Goal: Task Accomplishment & Management: Manage account settings

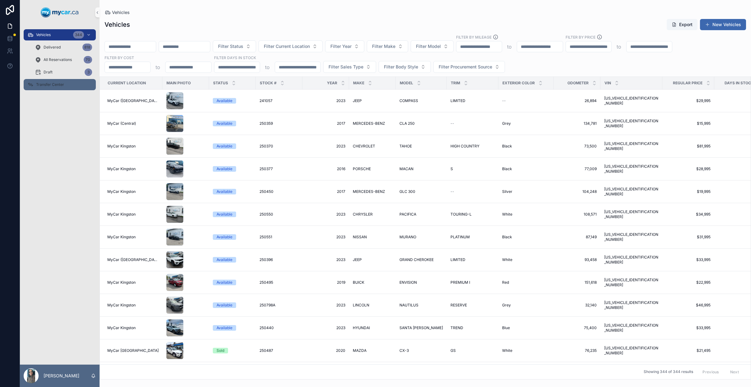
click at [55, 83] on span "Transfer Center" at bounding box center [50, 84] width 28 height 5
click at [60, 85] on div "Vehicles 344 Delivered 818 All Reservations 70 Draft 3 Transfer Center" at bounding box center [60, 195] width 80 height 340
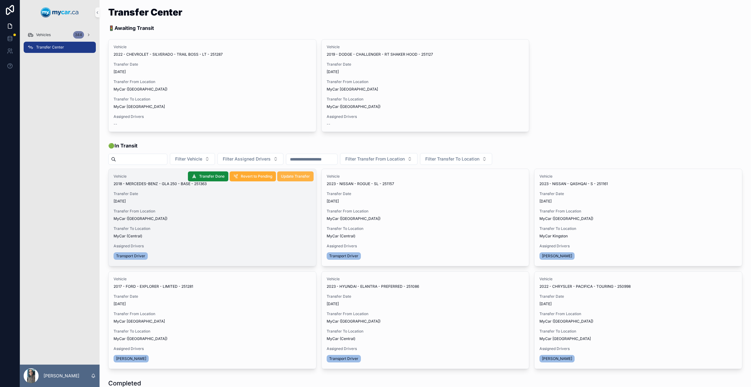
click at [298, 179] on span "Update Transfer" at bounding box center [295, 176] width 29 height 5
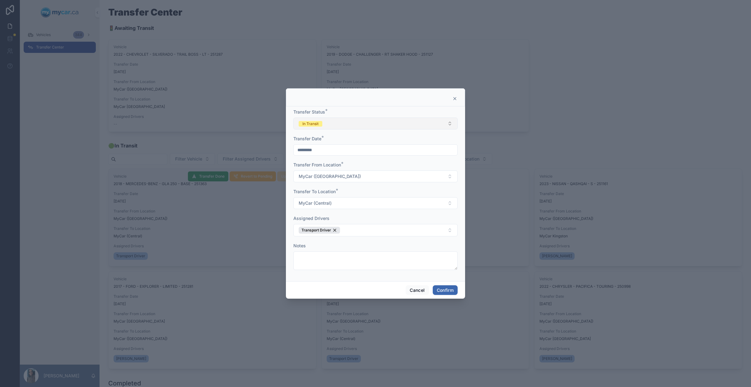
click at [350, 127] on button "In Transit" at bounding box center [375, 124] width 164 height 12
click at [343, 170] on div "Completed" at bounding box center [375, 166] width 161 height 9
click at [449, 288] on button "Confirm" at bounding box center [445, 290] width 25 height 10
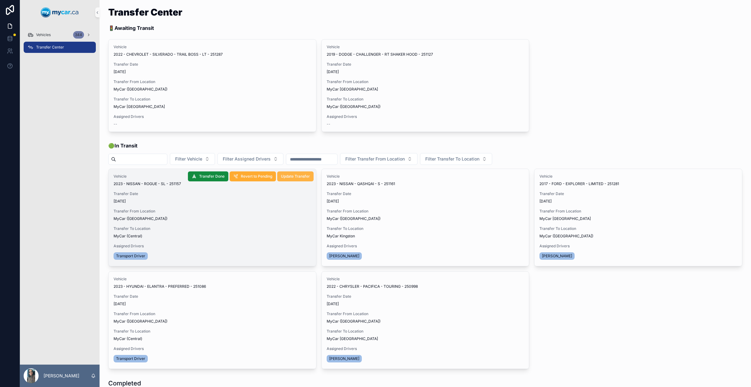
click at [292, 179] on span "Update Transfer" at bounding box center [295, 176] width 29 height 5
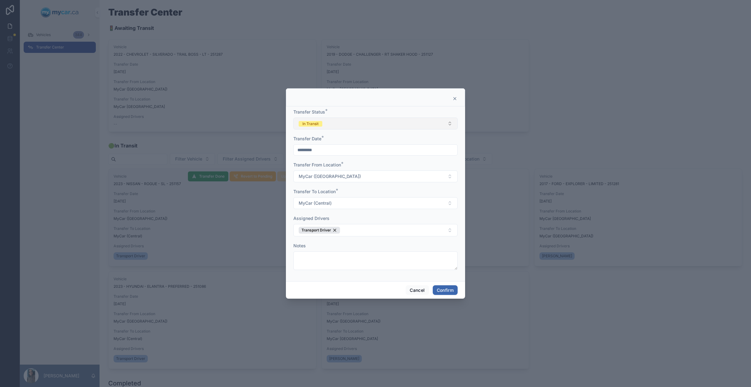
click at [352, 126] on button "In Transit" at bounding box center [375, 124] width 164 height 12
click at [323, 168] on span "Completed" at bounding box center [310, 167] width 27 height 6
click at [440, 291] on button "Confirm" at bounding box center [445, 290] width 25 height 10
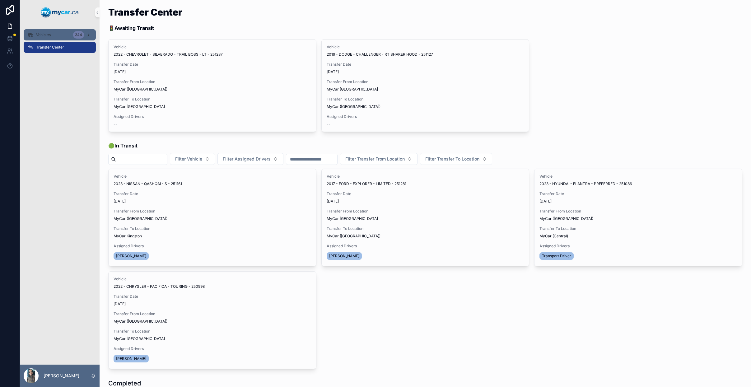
click at [58, 35] on div "Vehicles 344" at bounding box center [59, 35] width 65 height 10
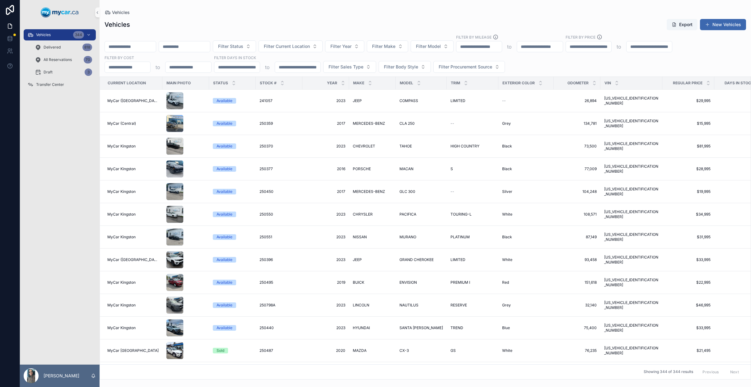
click at [133, 47] on input "scrollable content" at bounding box center [130, 46] width 51 height 9
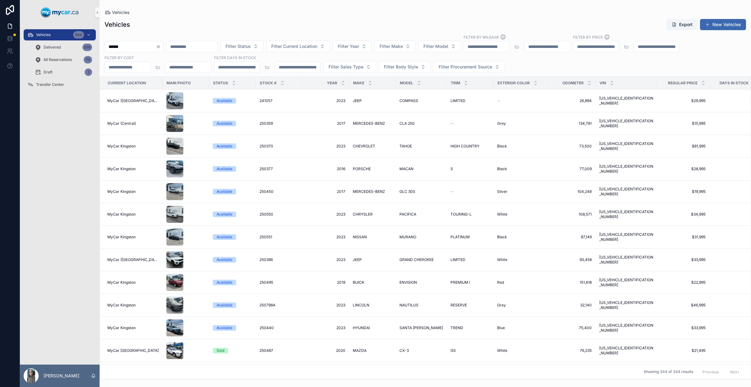
type input "******"
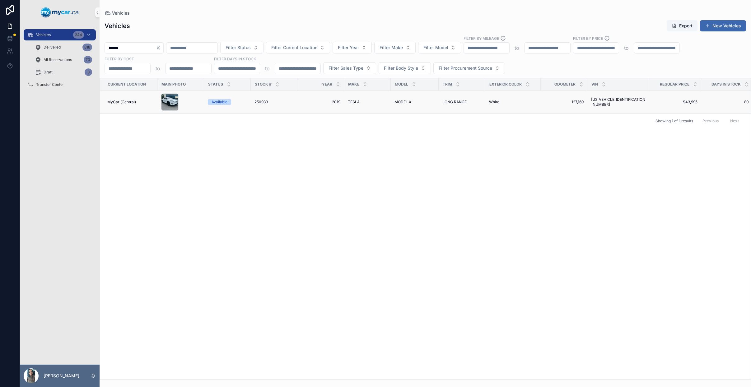
click at [310, 97] on td "2019 2019" at bounding box center [320, 102] width 47 height 23
click at [368, 108] on td "TESLA TESLA" at bounding box center [367, 102] width 47 height 23
click at [406, 105] on td "MODEL X MODEL X" at bounding box center [415, 102] width 48 height 23
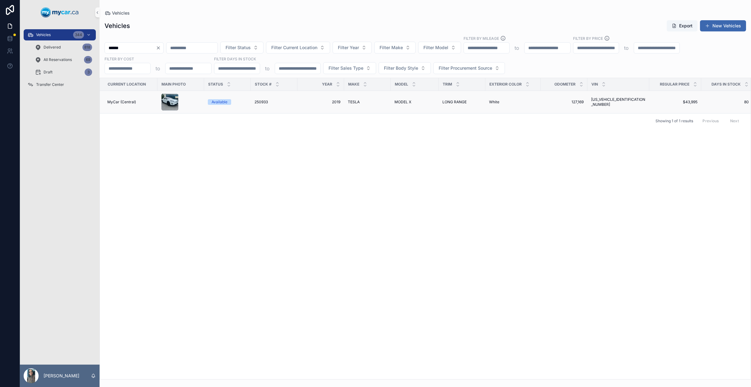
click at [406, 100] on span "MODEL X" at bounding box center [402, 102] width 17 height 5
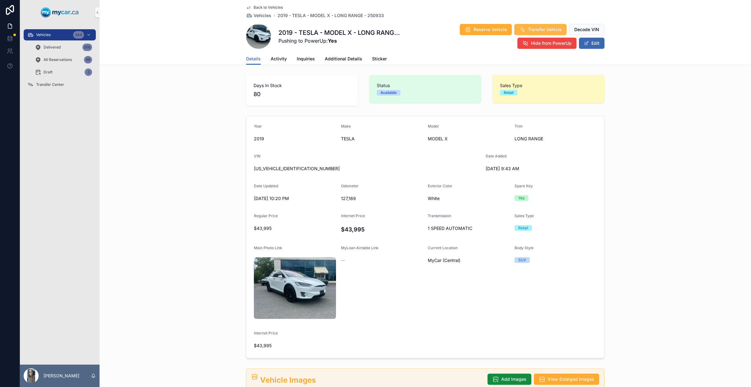
click at [537, 30] on span "Transfer Vehicle" at bounding box center [545, 29] width 34 height 6
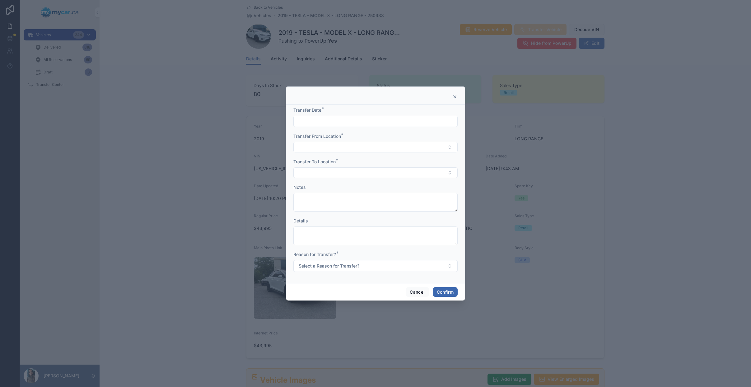
click at [349, 121] on input "text" at bounding box center [376, 121] width 164 height 9
click at [388, 173] on button "2" at bounding box center [386, 172] width 11 height 11
type input "*********"
click at [322, 148] on button "Select Button" at bounding box center [375, 147] width 164 height 11
click at [333, 204] on div "MyCar (Central)" at bounding box center [375, 202] width 161 height 10
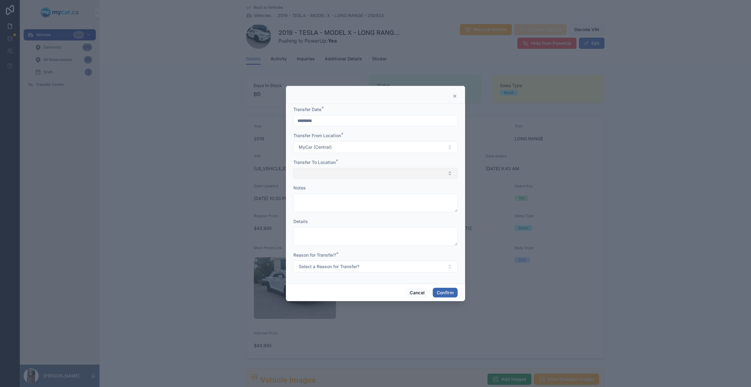
click at [328, 173] on button "Select Button" at bounding box center [375, 173] width 164 height 11
click at [330, 239] on span "MyCar ([GEOGRAPHIC_DATA])" at bounding box center [328, 238] width 63 height 6
click at [329, 266] on span "Select a Reason for Transfer?" at bounding box center [329, 267] width 61 height 6
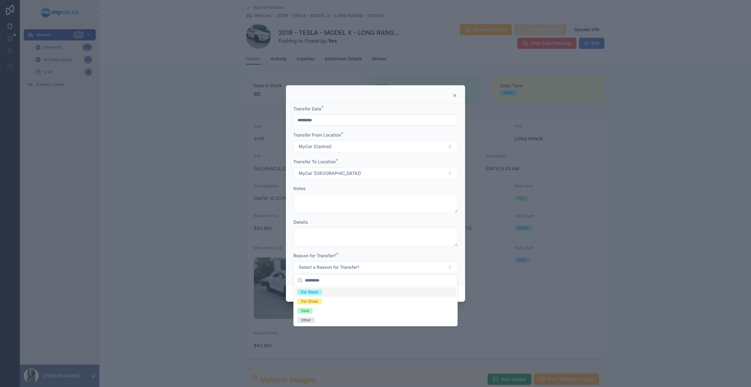
click at [331, 294] on div "For Stock" at bounding box center [375, 291] width 161 height 9
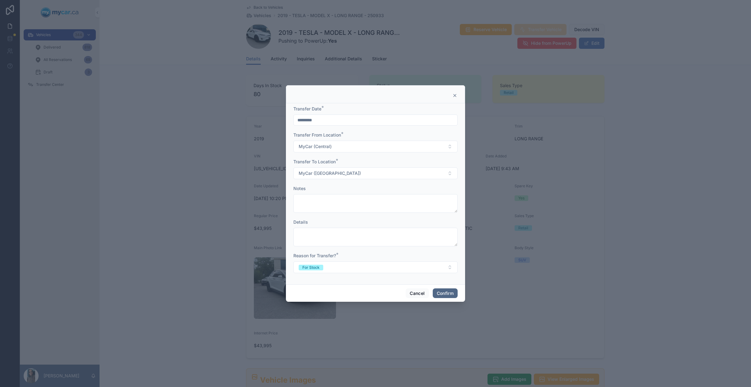
click at [444, 293] on button "Confirm" at bounding box center [445, 293] width 25 height 10
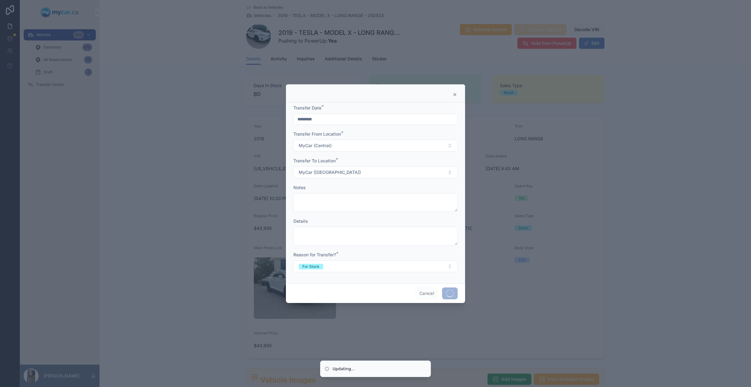
click at [62, 87] on div at bounding box center [375, 193] width 751 height 387
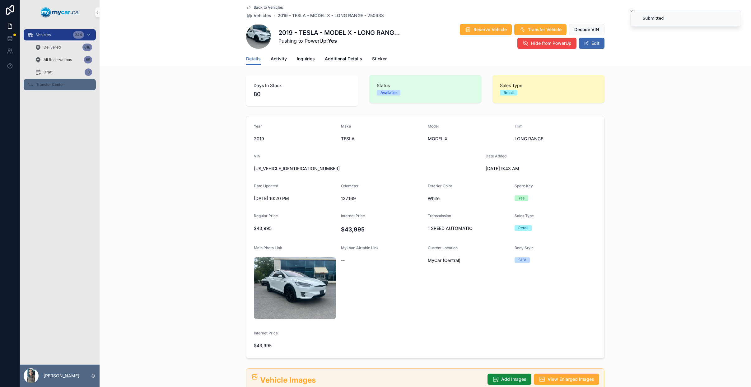
click at [66, 85] on div "Transfer Center" at bounding box center [59, 85] width 65 height 10
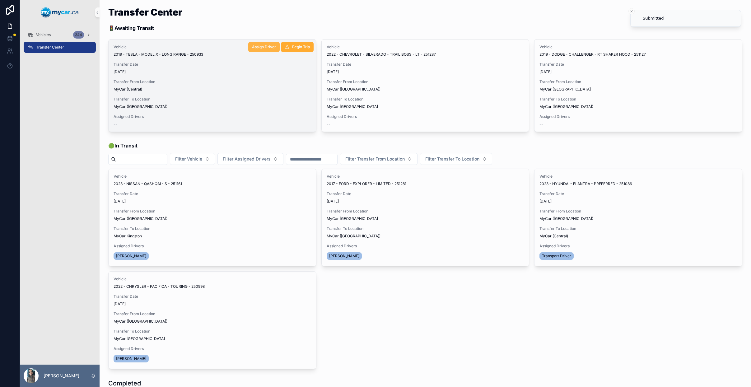
click at [249, 47] on button "Assign Driver" at bounding box center [263, 47] width 31 height 10
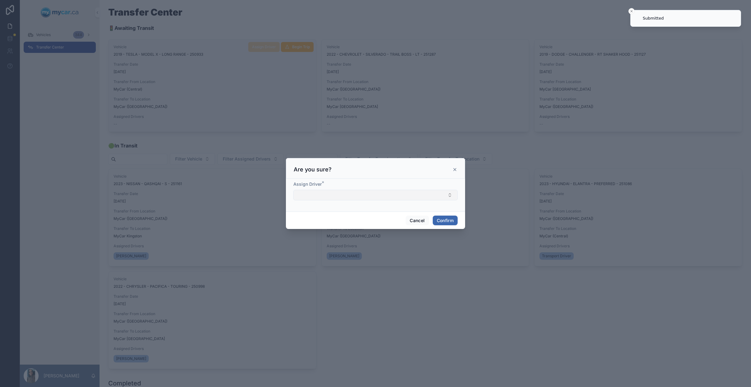
click at [364, 197] on button "Select Button" at bounding box center [375, 195] width 164 height 11
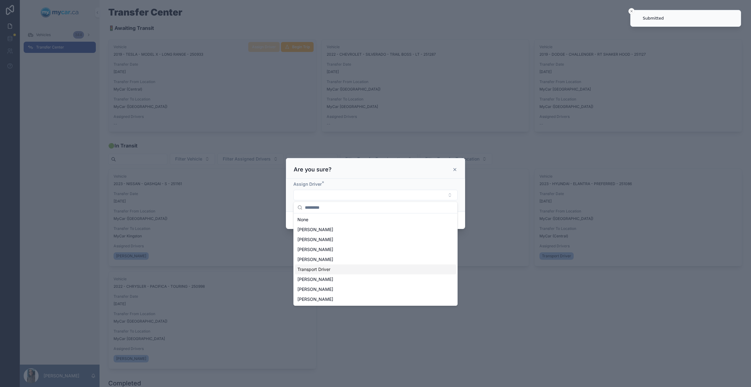
click at [338, 272] on div "Transport Driver" at bounding box center [375, 269] width 161 height 10
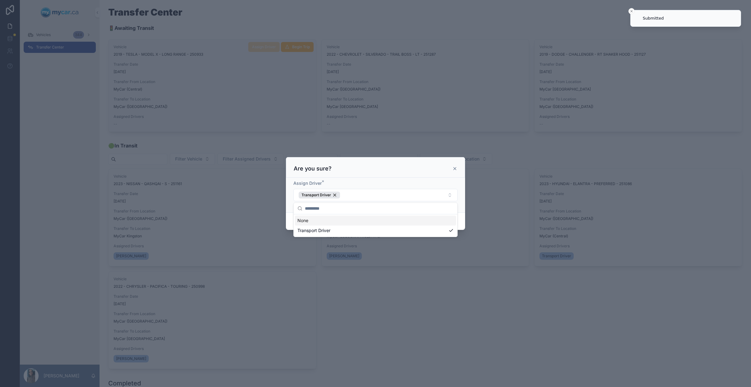
click at [417, 168] on div "Are you sure?" at bounding box center [376, 168] width 164 height 7
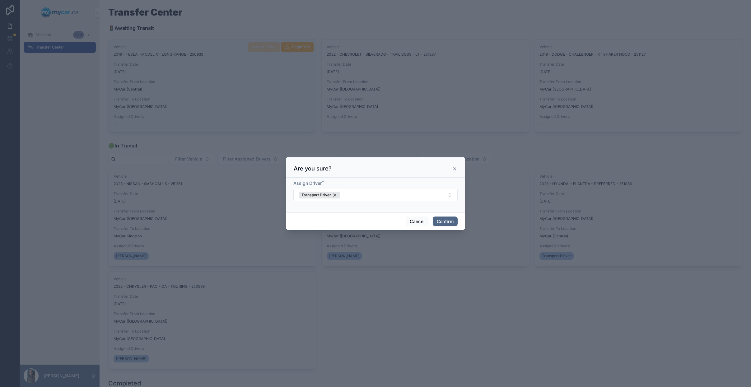
click at [444, 222] on button "Confirm" at bounding box center [445, 221] width 25 height 10
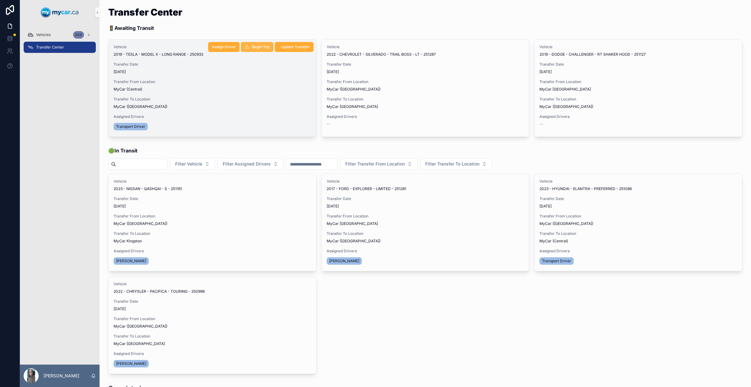
click at [253, 44] on span "Begin Trip" at bounding box center [261, 46] width 18 height 5
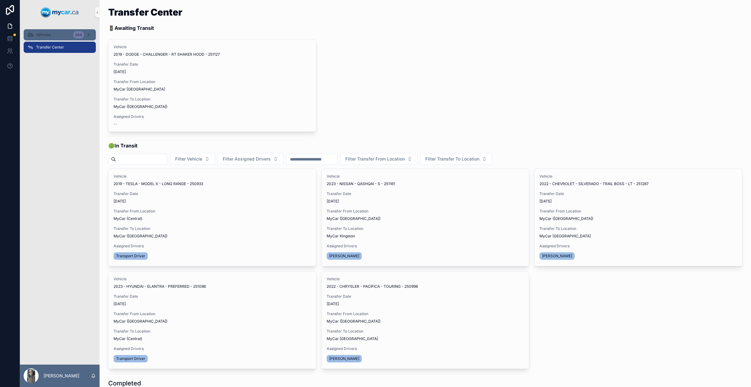
click at [74, 35] on div "344" at bounding box center [78, 34] width 11 height 7
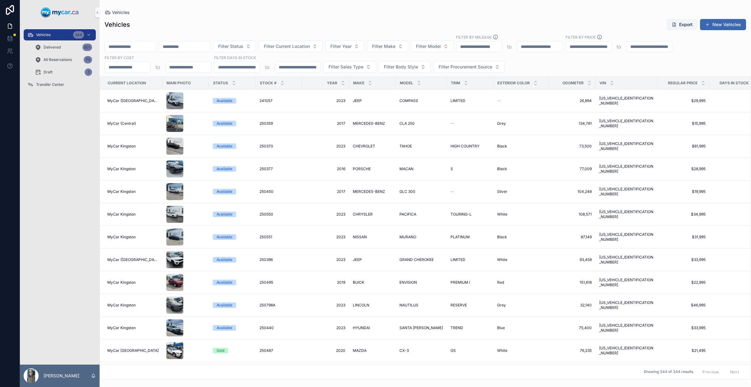
click at [143, 49] on input "scrollable content" at bounding box center [130, 46] width 51 height 9
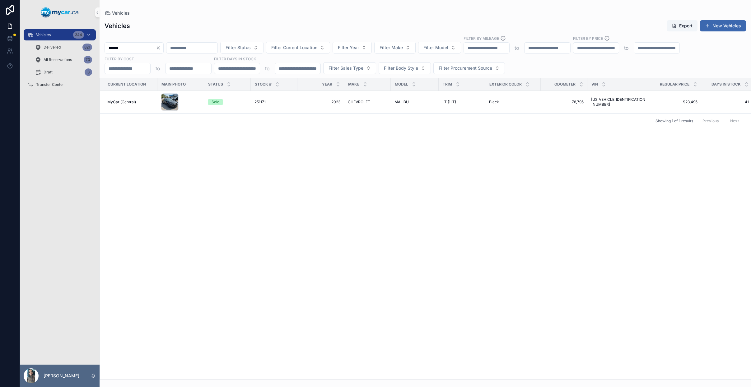
type input "******"
click at [161, 45] on icon "Clear" at bounding box center [158, 47] width 5 height 5
click at [147, 48] on input "scrollable content" at bounding box center [130, 48] width 51 height 9
drag, startPoint x: 136, startPoint y: 46, endPoint x: 85, endPoint y: 45, distance: 51.6
click at [85, 45] on div "Vehicles 341 Delivered 821 All Reservations 70 Draft 3 Transfer Center [PERSON_…" at bounding box center [385, 193] width 731 height 387
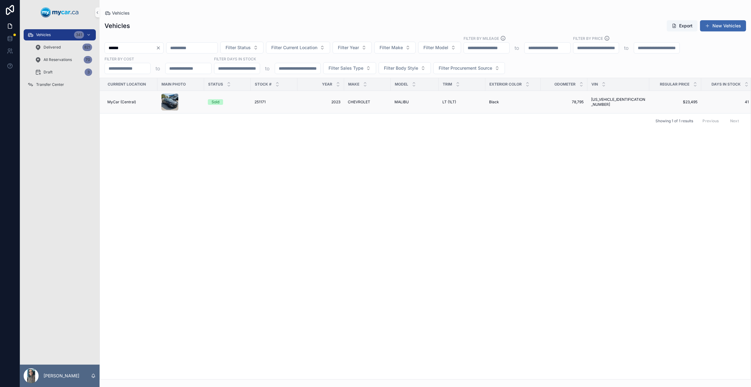
type input "******"
click at [358, 104] on span "CHEVROLET" at bounding box center [359, 102] width 22 height 5
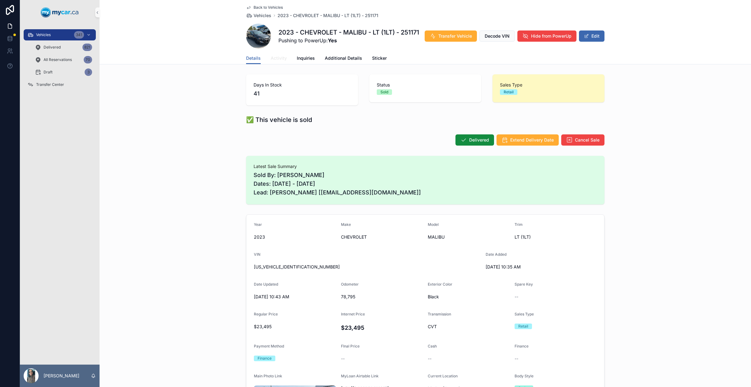
click at [277, 57] on span "Activity" at bounding box center [279, 58] width 16 height 6
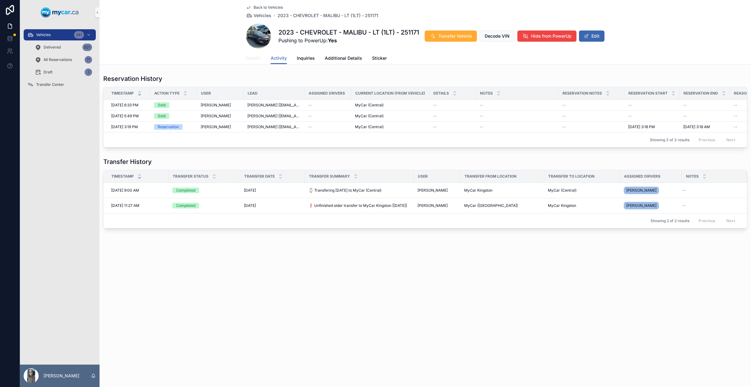
click at [259, 61] on span "Details" at bounding box center [253, 58] width 15 height 6
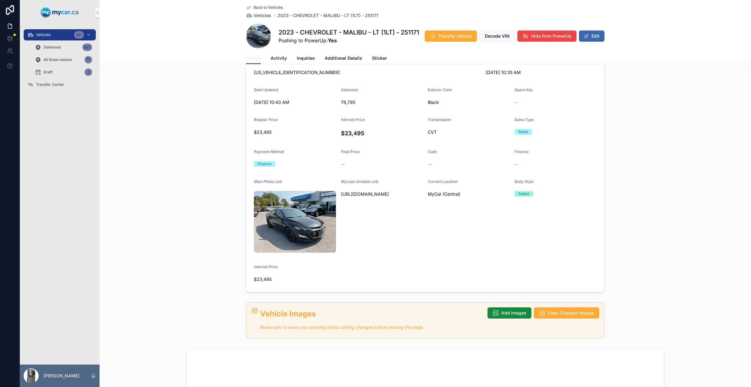
scroll to position [197, 0]
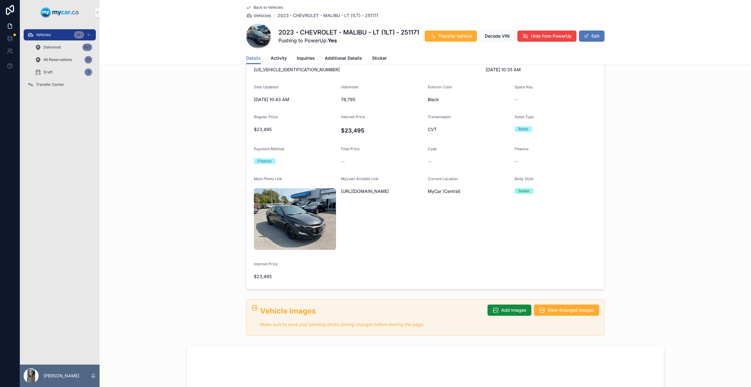
click at [584, 39] on span "scrollable content" at bounding box center [586, 36] width 5 height 5
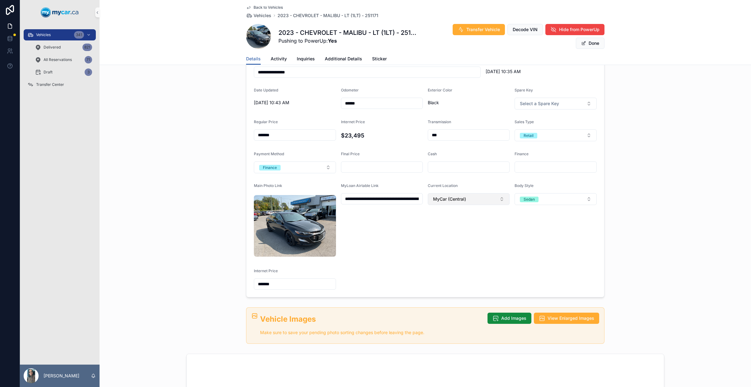
click at [480, 196] on button "MyCar (Central)" at bounding box center [469, 199] width 82 height 12
click at [463, 304] on div "MyCar Kingston" at bounding box center [466, 304] width 79 height 10
click at [592, 45] on button "Done" at bounding box center [590, 43] width 29 height 11
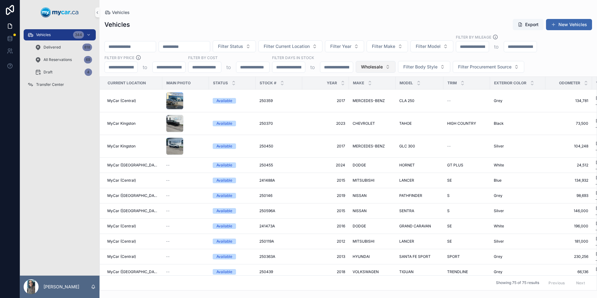
click at [376, 69] on span "Wholesale" at bounding box center [372, 67] width 22 height 6
click at [370, 113] on div "Retail" at bounding box center [375, 112] width 75 height 10
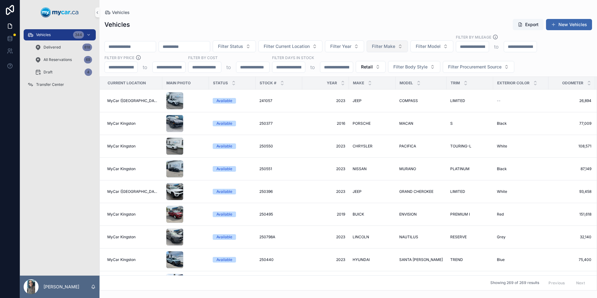
click at [395, 46] on span "Filter Make" at bounding box center [383, 46] width 23 height 6
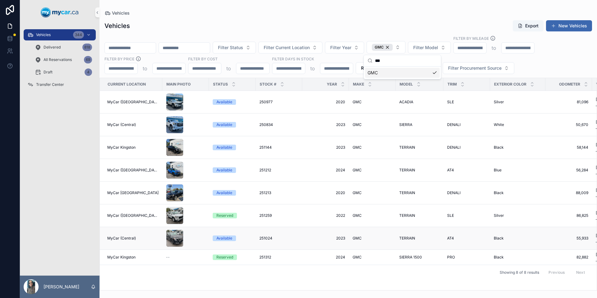
type input "***"
click at [404, 240] on span "TERRAIN" at bounding box center [407, 238] width 16 height 5
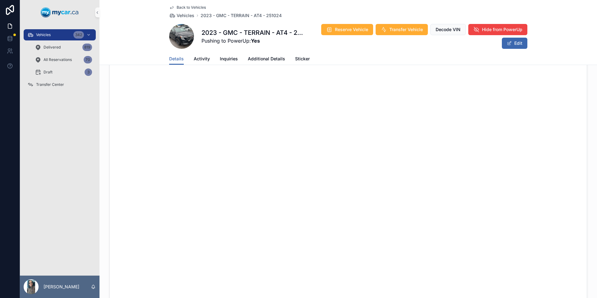
scroll to position [524, 0]
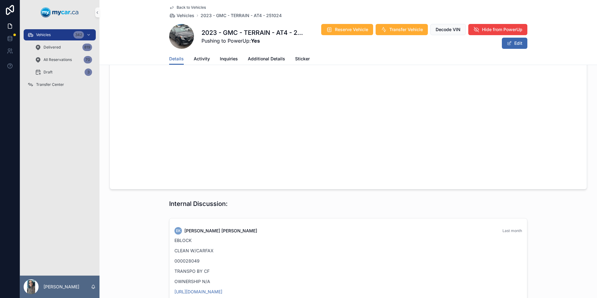
click at [210, 60] on div "Details Activity Inquiries Additional Details Sticker" at bounding box center [348, 59] width 358 height 12
click at [200, 59] on span "Activity" at bounding box center [202, 59] width 16 height 6
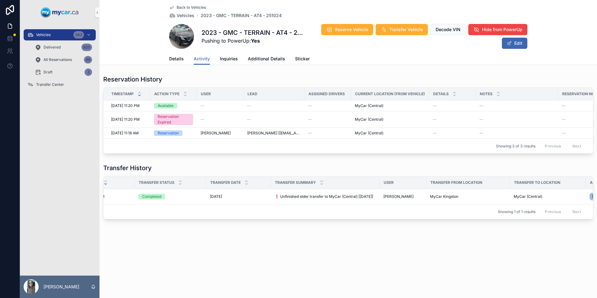
scroll to position [0, 159]
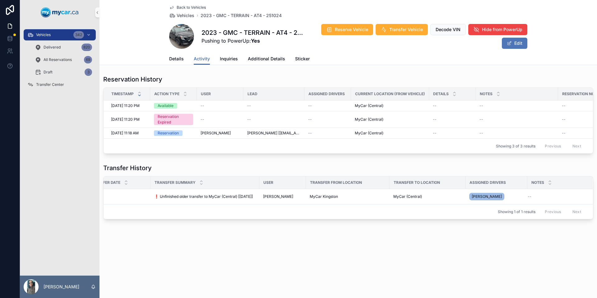
click at [517, 46] on button "Edit" at bounding box center [515, 43] width 26 height 11
click at [180, 60] on span "Details" at bounding box center [176, 59] width 15 height 6
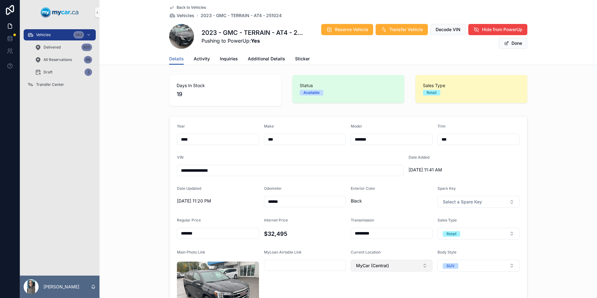
click at [397, 265] on button "MyCar (Central)" at bounding box center [392, 266] width 82 height 12
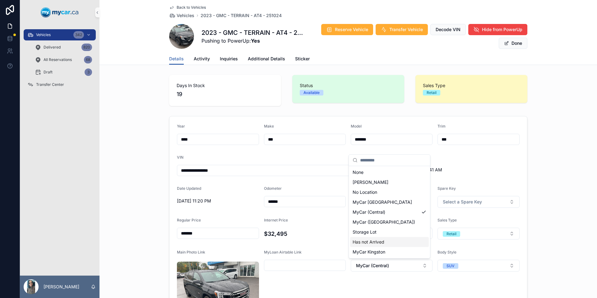
click at [388, 222] on span "MyCar ([GEOGRAPHIC_DATA])" at bounding box center [384, 222] width 63 height 6
click at [378, 223] on div "Transmission" at bounding box center [392, 221] width 82 height 7
click at [554, 219] on div "**********" at bounding box center [349, 240] width 498 height 253
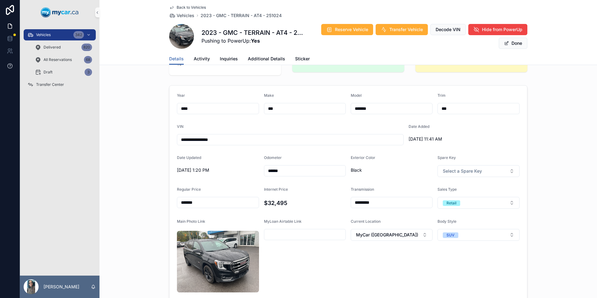
scroll to position [32, 0]
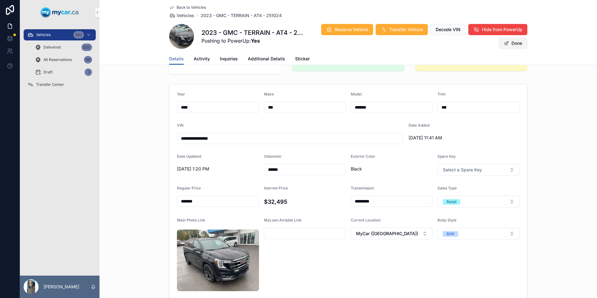
click at [518, 43] on button "Done" at bounding box center [513, 43] width 29 height 11
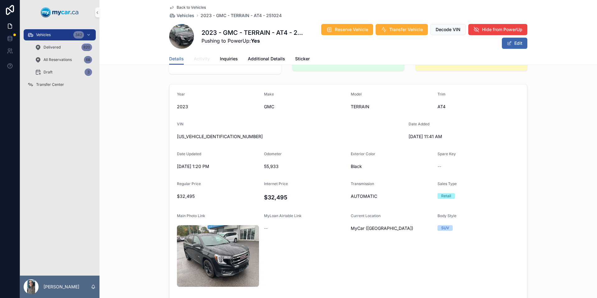
click at [198, 58] on span "Activity" at bounding box center [202, 59] width 16 height 6
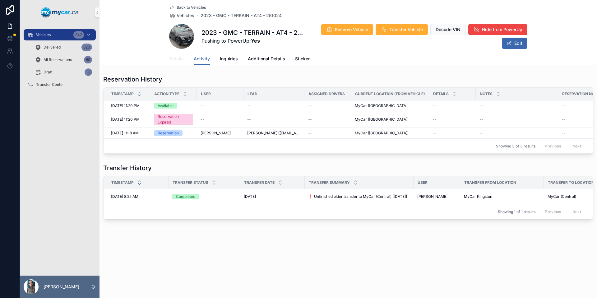
click at [176, 59] on span "Details" at bounding box center [176, 59] width 15 height 6
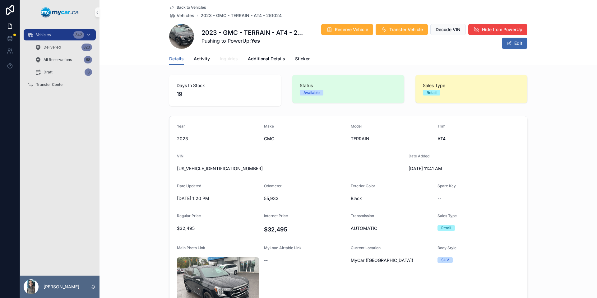
click at [223, 60] on span "Inquiries" at bounding box center [229, 59] width 18 height 6
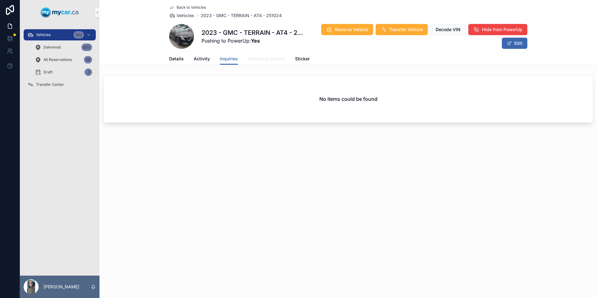
click at [253, 56] on span "Additional Details" at bounding box center [266, 59] width 37 height 6
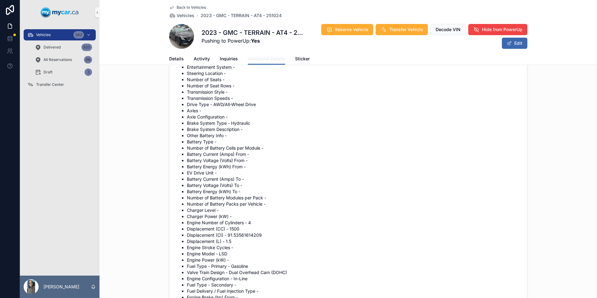
scroll to position [925, 0]
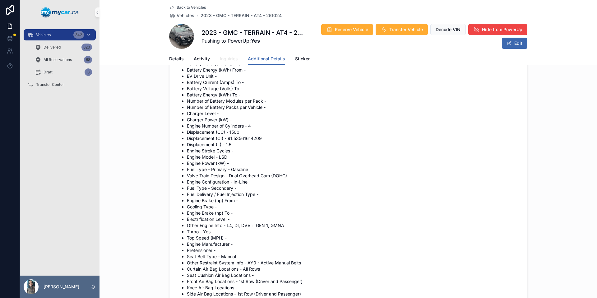
click at [221, 57] on span "Inquiries" at bounding box center [229, 59] width 18 height 6
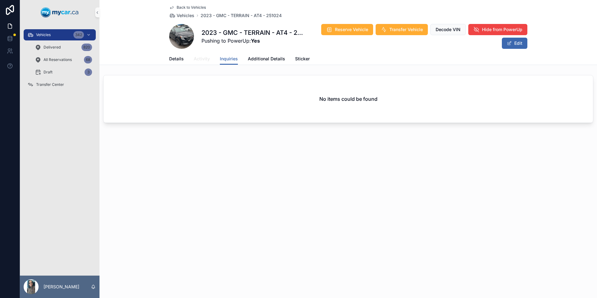
click at [196, 60] on span "Activity" at bounding box center [202, 59] width 16 height 6
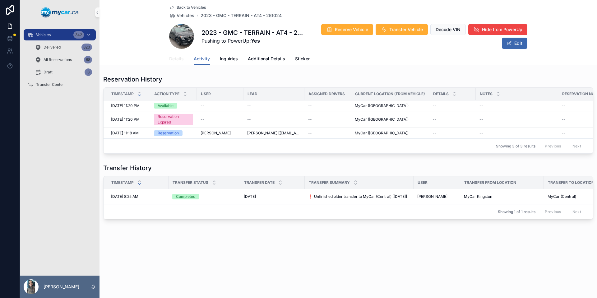
click at [179, 60] on span "Details" at bounding box center [176, 59] width 15 height 6
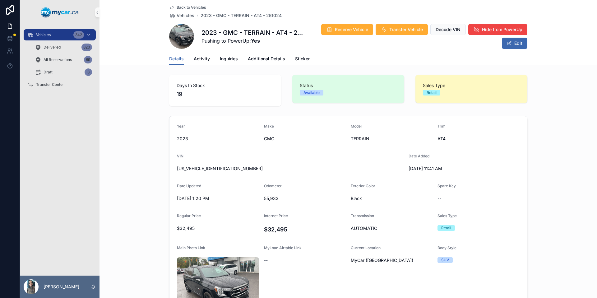
click at [197, 7] on span "Back to Vehicles" at bounding box center [191, 7] width 29 height 5
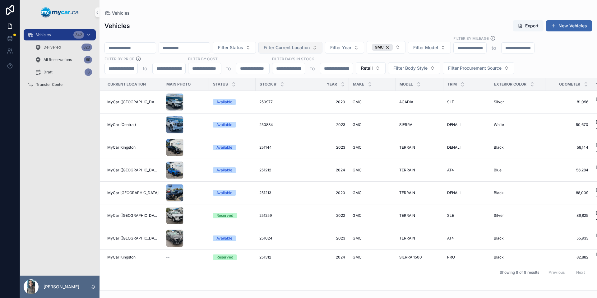
click at [305, 50] on span "Filter Current Location" at bounding box center [287, 47] width 46 height 6
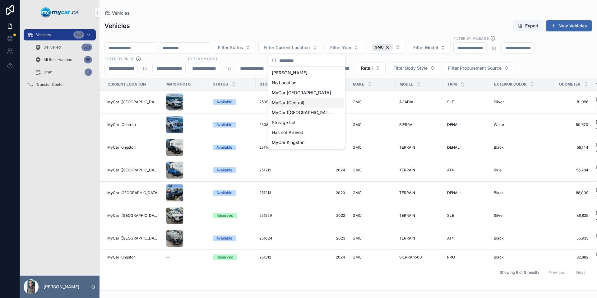
click at [301, 103] on span "MyCar (Central)" at bounding box center [288, 103] width 33 height 6
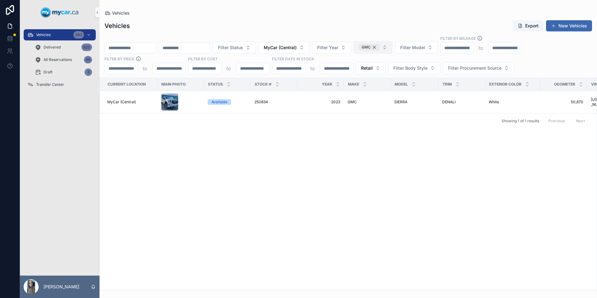
click at [380, 47] on div "GMC" at bounding box center [369, 47] width 21 height 7
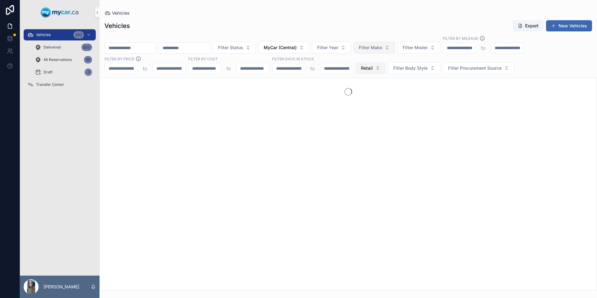
click at [376, 67] on button "Retail" at bounding box center [371, 68] width 30 height 12
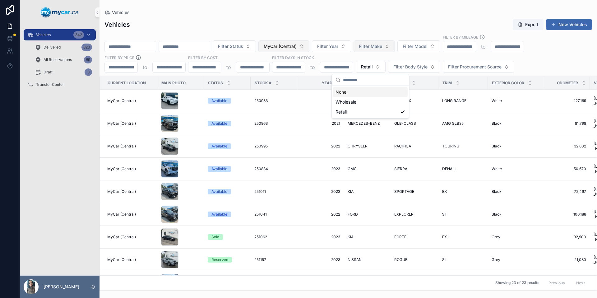
click at [360, 91] on div "None" at bounding box center [370, 92] width 75 height 10
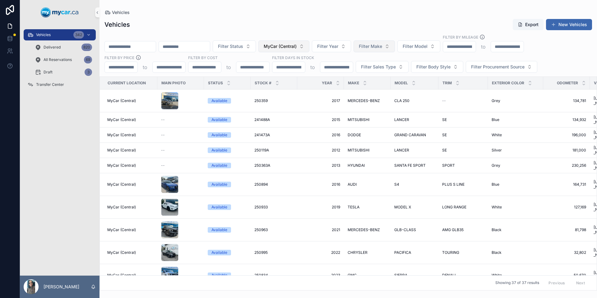
click at [309, 45] on button "MyCar (Central)" at bounding box center [283, 46] width 51 height 12
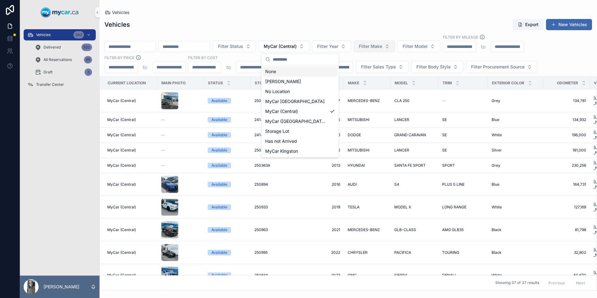
click at [292, 74] on div "None" at bounding box center [300, 72] width 75 height 10
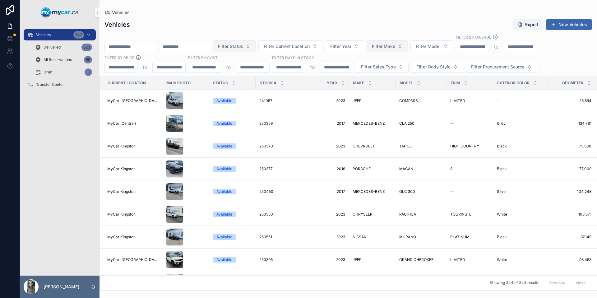
click at [243, 45] on span "Filter Status" at bounding box center [230, 46] width 25 height 6
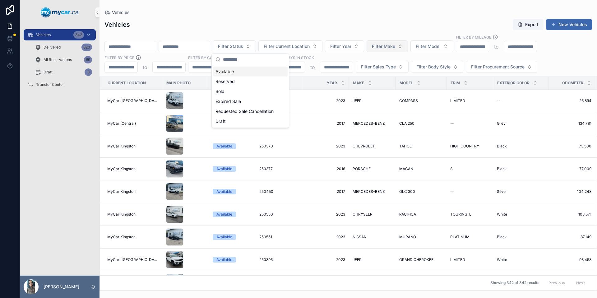
click at [239, 75] on div "Available" at bounding box center [250, 72] width 75 height 10
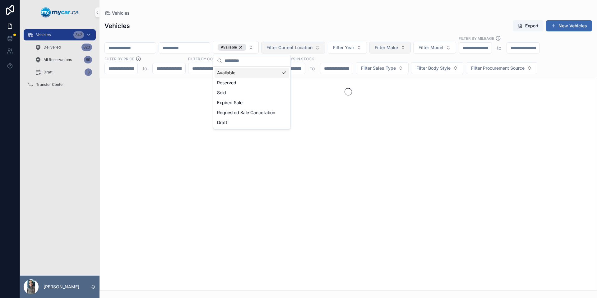
click at [303, 46] on span "Filter Current Location" at bounding box center [290, 47] width 46 height 6
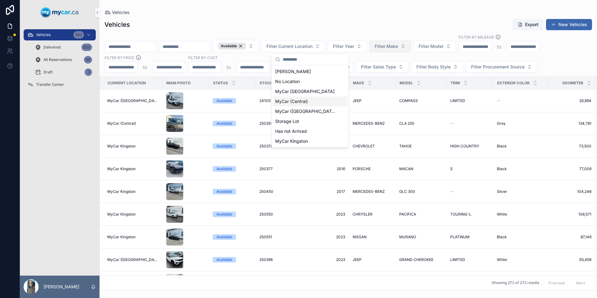
click at [305, 103] on span "MyCar (Central)" at bounding box center [291, 101] width 33 height 6
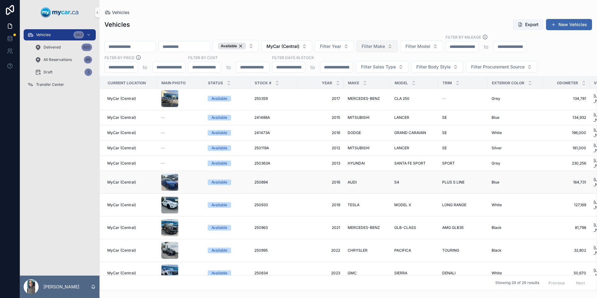
scroll to position [2, 0]
click at [300, 193] on td "2019 2019" at bounding box center [320, 204] width 47 height 23
click at [332, 202] on span "2019" at bounding box center [320, 204] width 39 height 5
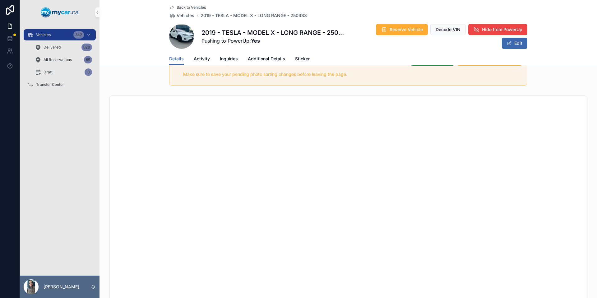
scroll to position [160, 0]
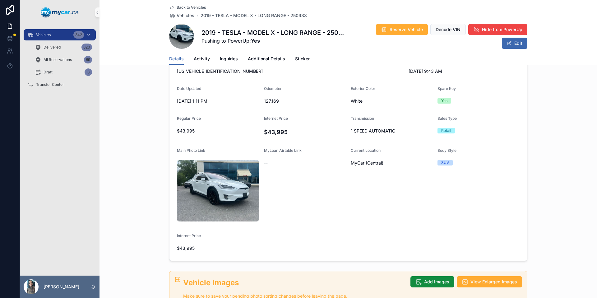
click at [187, 6] on span "Back to Vehicles" at bounding box center [191, 7] width 29 height 5
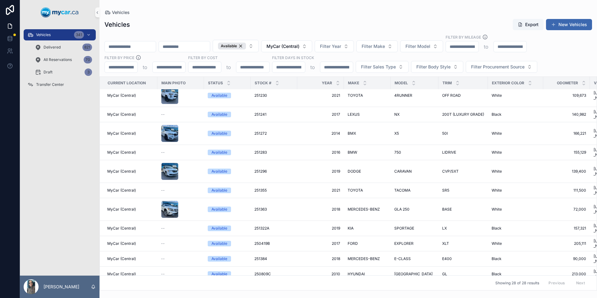
scroll to position [265, 0]
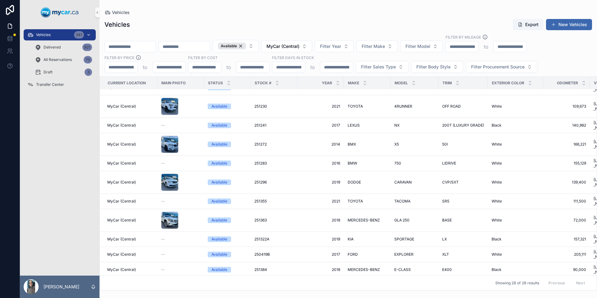
click at [57, 36] on div "Vehicles 341" at bounding box center [59, 35] width 65 height 10
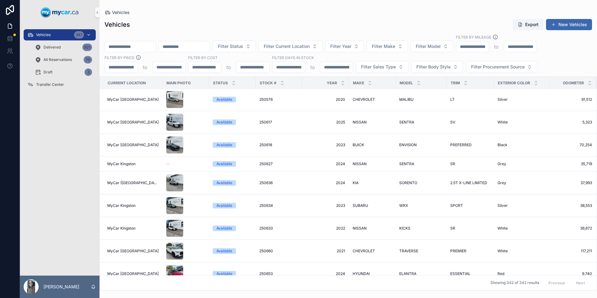
scroll to position [313, 0]
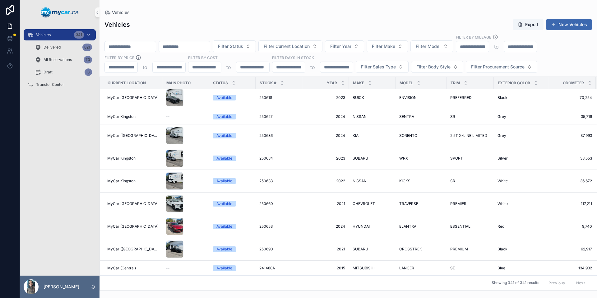
click at [130, 46] on input "scrollable content" at bounding box center [130, 46] width 51 height 9
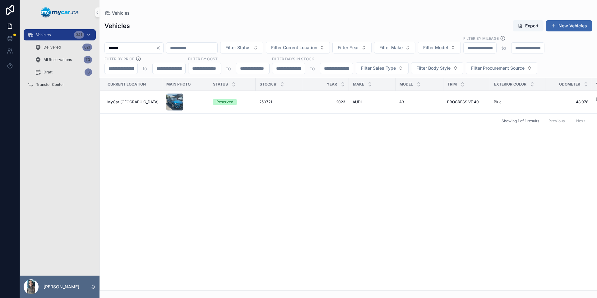
type input "******"
click at [161, 47] on icon "Clear" at bounding box center [158, 47] width 5 height 5
click at [194, 47] on input "scrollable content" at bounding box center [184, 48] width 51 height 9
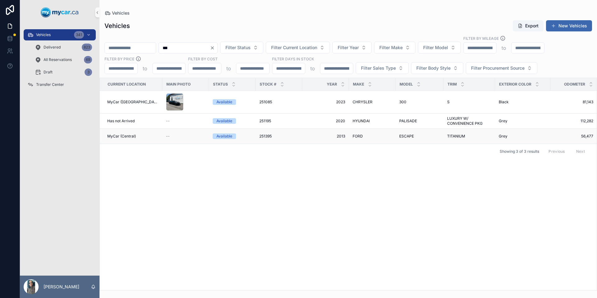
type input "***"
click at [447, 134] on span "TITANIUM" at bounding box center [456, 136] width 18 height 5
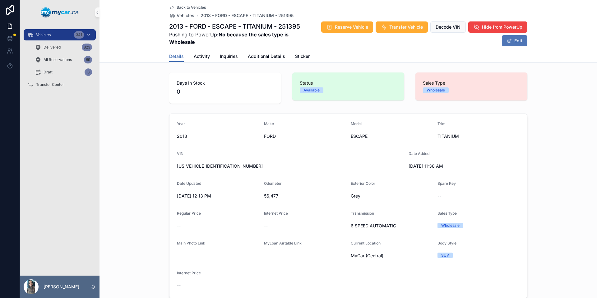
click at [517, 42] on button "Edit" at bounding box center [515, 40] width 26 height 11
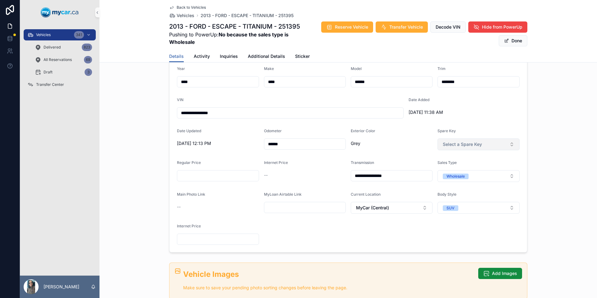
scroll to position [56, 0]
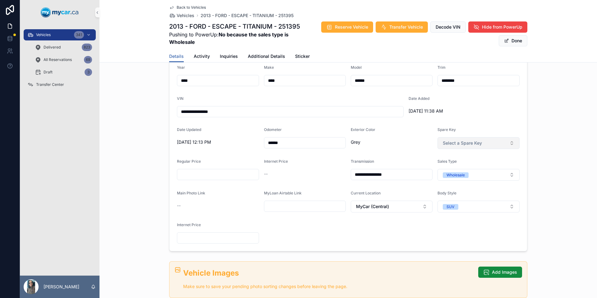
click at [458, 137] on button "Select a Spare Key" at bounding box center [479, 143] width 82 height 12
click at [458, 178] on div "No" at bounding box center [476, 177] width 79 height 9
click at [514, 43] on button "Done" at bounding box center [513, 40] width 29 height 11
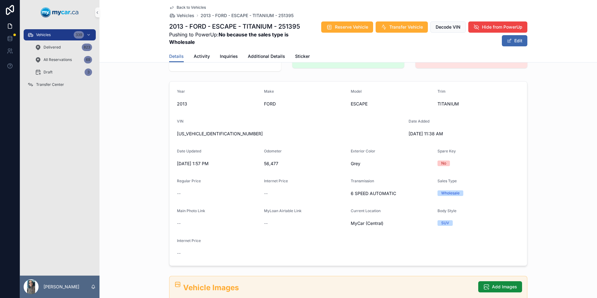
scroll to position [0, 0]
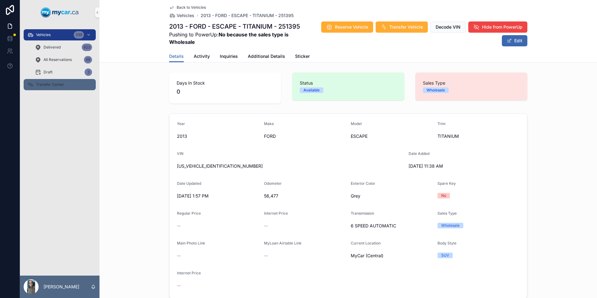
click at [49, 85] on span "Transfer Center" at bounding box center [50, 84] width 28 height 5
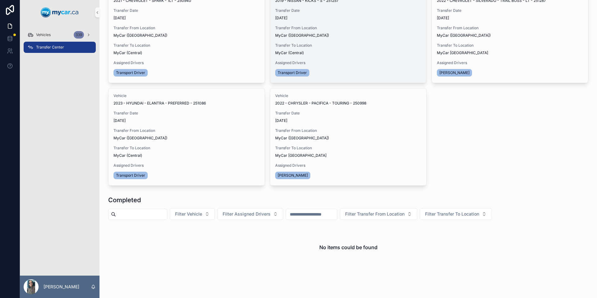
scroll to position [188, 0]
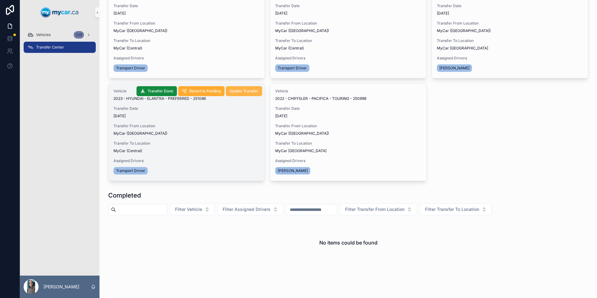
click at [245, 93] on span "Update Transfer" at bounding box center [244, 91] width 29 height 5
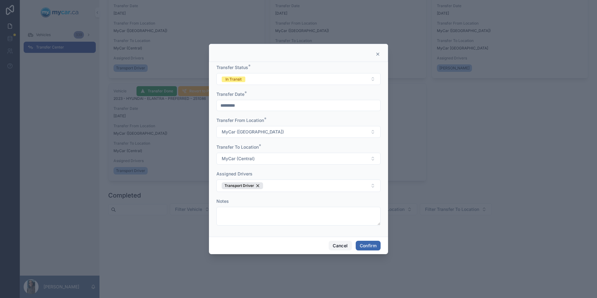
click at [337, 249] on button "Cancel" at bounding box center [340, 246] width 23 height 10
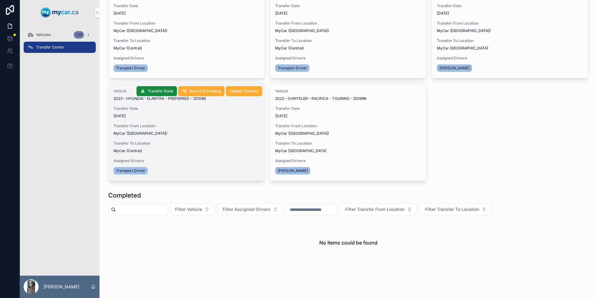
click at [172, 129] on div "Transfer From Location MyCar (Richmond)" at bounding box center [187, 129] width 146 height 12
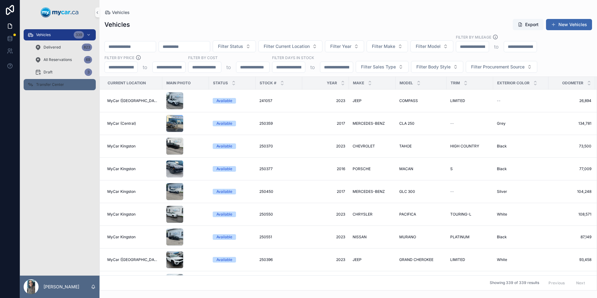
drag, startPoint x: 56, startPoint y: 86, endPoint x: 66, endPoint y: 83, distance: 10.0
click at [56, 86] on span "Transfer Center" at bounding box center [50, 84] width 28 height 5
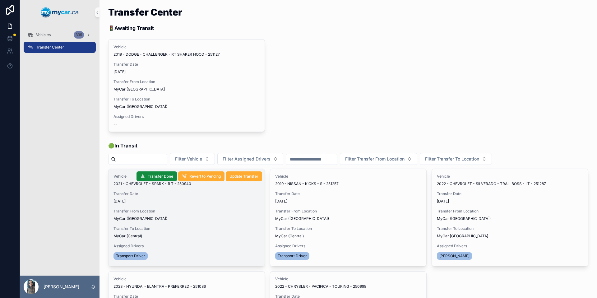
scroll to position [208, 0]
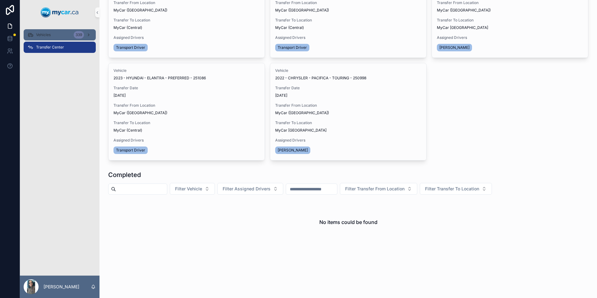
click at [42, 31] on div "Vehicles 339" at bounding box center [59, 35] width 65 height 10
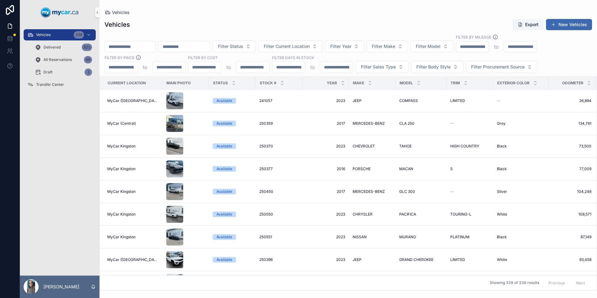
click at [147, 47] on input "scrollable content" at bounding box center [130, 46] width 51 height 9
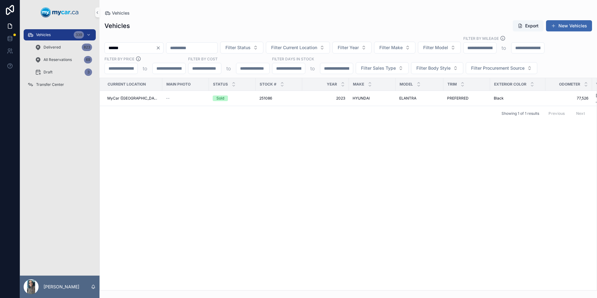
type input "******"
click at [364, 96] on span "HYUNDAI" at bounding box center [361, 98] width 17 height 5
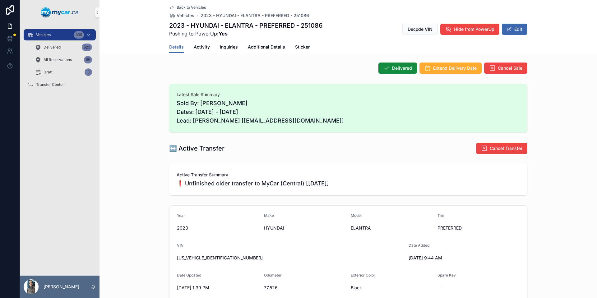
scroll to position [199, 0]
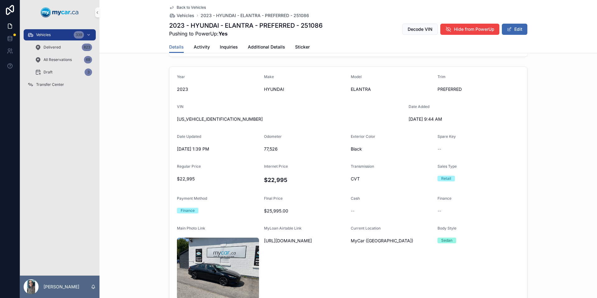
click at [192, 7] on span "Back to Vehicles" at bounding box center [191, 7] width 29 height 5
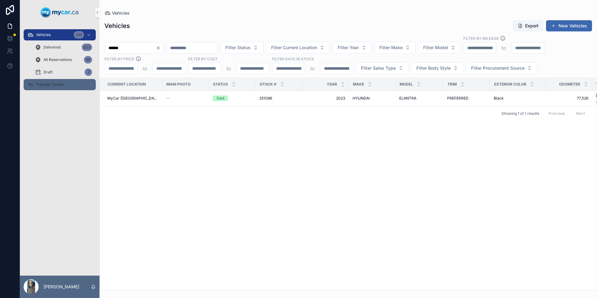
click at [46, 89] on div "Transfer Center" at bounding box center [59, 85] width 65 height 10
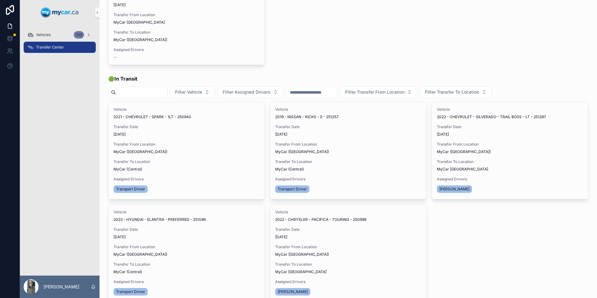
scroll to position [208, 0]
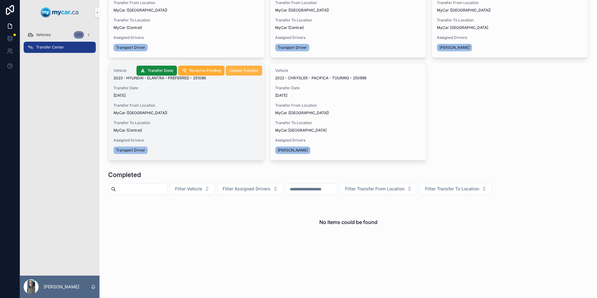
click at [249, 73] on button "Update Transfer" at bounding box center [244, 71] width 36 height 10
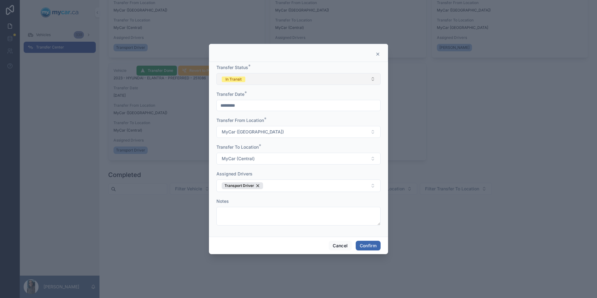
click at [272, 81] on button "In Transit" at bounding box center [298, 79] width 164 height 12
click at [267, 120] on div "Completed" at bounding box center [298, 122] width 161 height 9
click at [368, 242] on button "Confirm" at bounding box center [368, 246] width 25 height 10
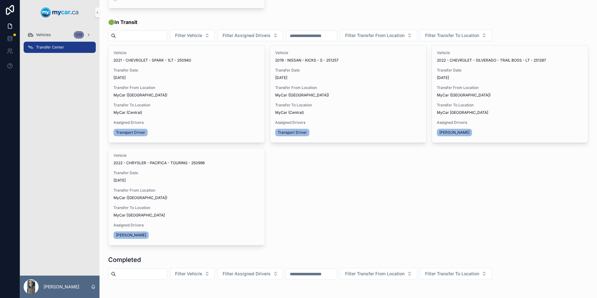
scroll to position [0, 0]
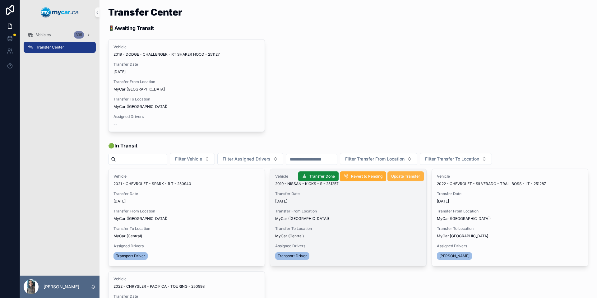
click at [398, 178] on span "Update Transfer" at bounding box center [405, 176] width 29 height 5
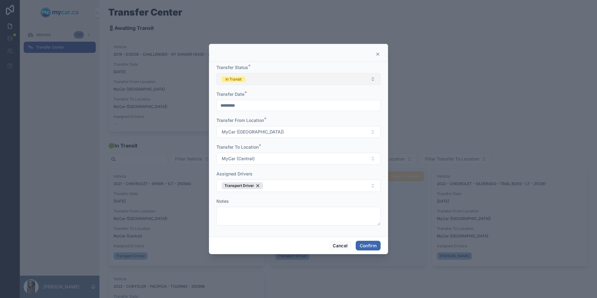
click at [286, 77] on button "In Transit" at bounding box center [298, 79] width 164 height 12
click at [257, 124] on div "Completed" at bounding box center [298, 122] width 161 height 9
click at [365, 242] on button "Confirm" at bounding box center [368, 246] width 25 height 10
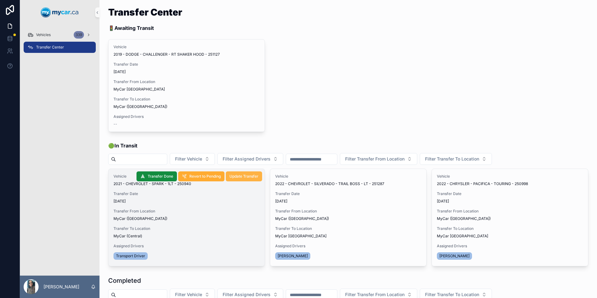
click at [242, 175] on span "Update Transfer" at bounding box center [244, 176] width 29 height 5
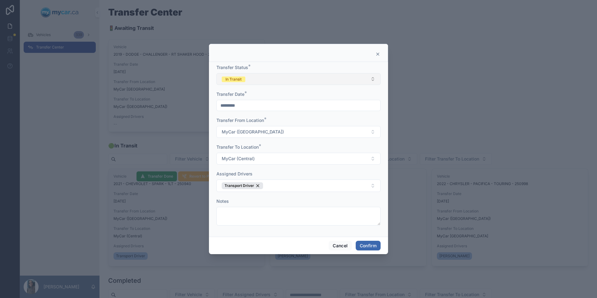
click at [271, 80] on button "In Transit" at bounding box center [298, 79] width 164 height 12
click at [274, 120] on div "Completed" at bounding box center [298, 122] width 161 height 9
click at [366, 242] on button "Confirm" at bounding box center [368, 246] width 25 height 10
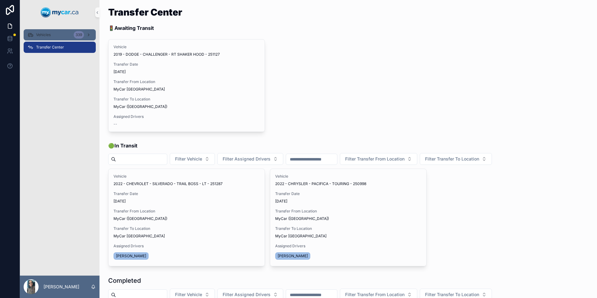
click at [59, 38] on div "Vehicles 339" at bounding box center [59, 35] width 65 height 10
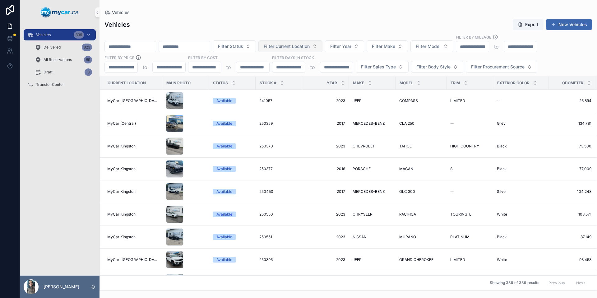
click at [300, 45] on span "Filter Current Location" at bounding box center [287, 46] width 46 height 6
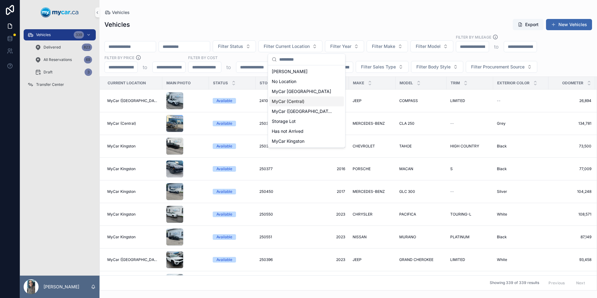
click at [299, 101] on span "MyCar (Central)" at bounding box center [288, 101] width 33 height 6
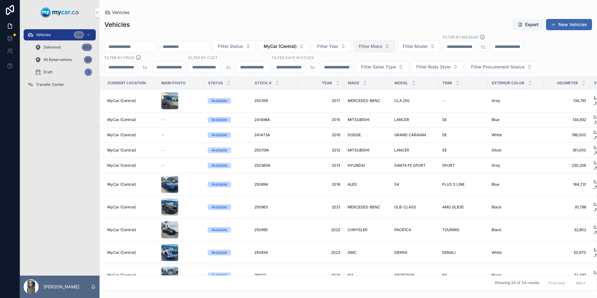
click at [382, 47] on span "Filter Make" at bounding box center [370, 46] width 23 height 6
click at [374, 61] on input "***" at bounding box center [394, 59] width 62 height 11
type input "***"
click at [368, 72] on div "KIA" at bounding box center [390, 72] width 75 height 10
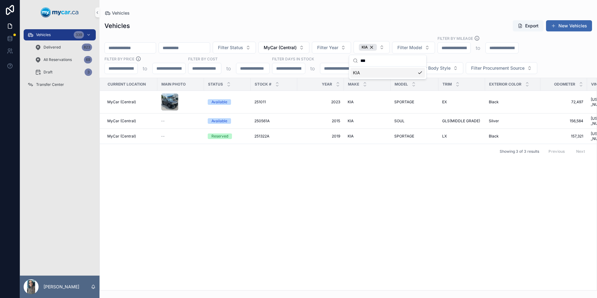
click at [361, 22] on div "Vehicles Export New Vehicles" at bounding box center [349, 26] width 488 height 12
click at [369, 105] on td "KIA KIA" at bounding box center [367, 102] width 47 height 23
click at [353, 103] on span "KIA" at bounding box center [351, 102] width 6 height 5
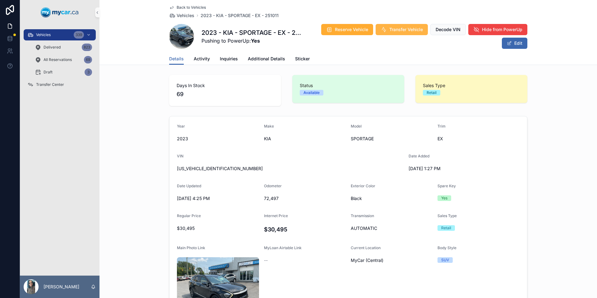
click at [393, 29] on span "Transfer Vehicle" at bounding box center [406, 29] width 34 height 6
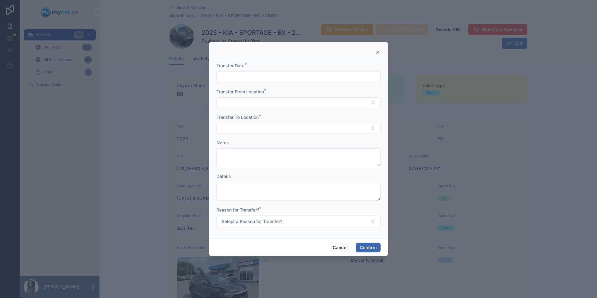
click at [273, 78] on input "text" at bounding box center [299, 76] width 164 height 9
click at [309, 127] on button "2" at bounding box center [309, 128] width 11 height 11
type input "*********"
click at [239, 107] on button "Select Button" at bounding box center [298, 102] width 164 height 11
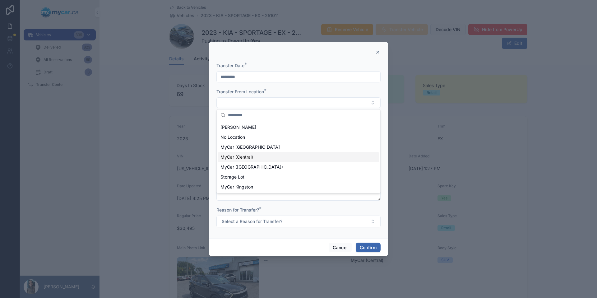
click at [254, 158] on div "MyCar (Central)" at bounding box center [298, 157] width 161 height 10
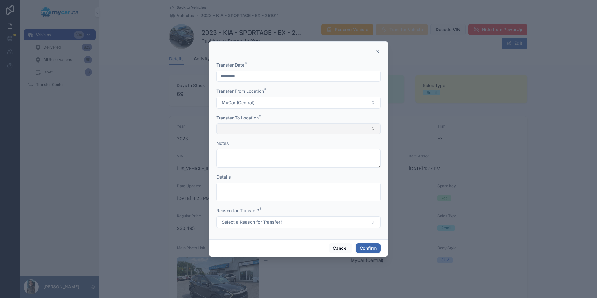
click at [268, 130] on button "Select Button" at bounding box center [298, 128] width 164 height 11
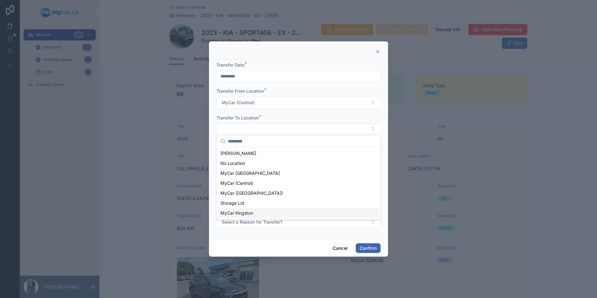
click at [253, 214] on span "MyCar Kingston" at bounding box center [237, 213] width 33 height 6
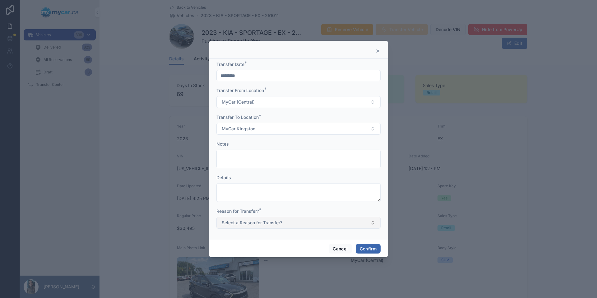
click at [255, 223] on span "Select a Reason for Transfer?" at bounding box center [252, 223] width 61 height 6
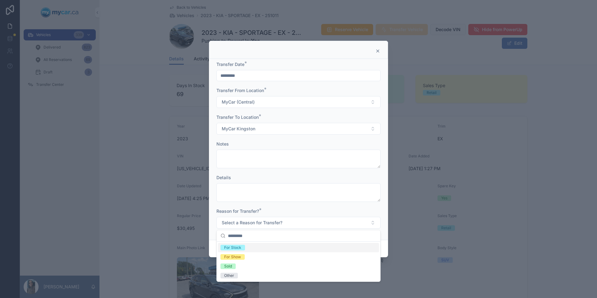
drag, startPoint x: 250, startPoint y: 248, endPoint x: 260, endPoint y: 250, distance: 10.2
click at [251, 248] on div "For Stock" at bounding box center [298, 247] width 161 height 9
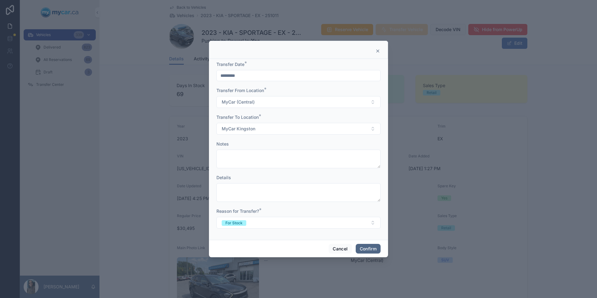
click at [365, 250] on button "Confirm" at bounding box center [368, 249] width 25 height 10
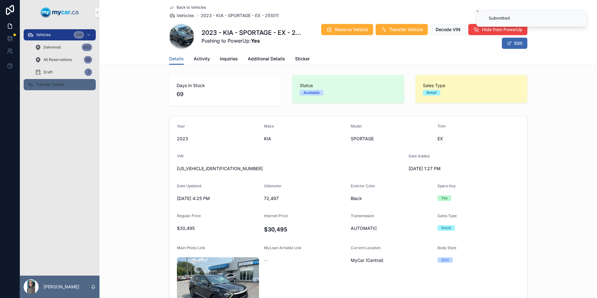
click at [62, 86] on span "Transfer Center" at bounding box center [50, 84] width 28 height 5
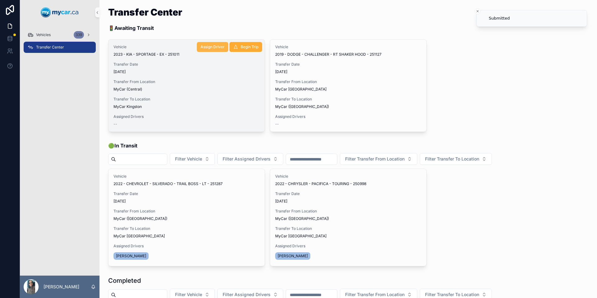
click at [219, 50] on button "Assign Driver" at bounding box center [212, 47] width 31 height 10
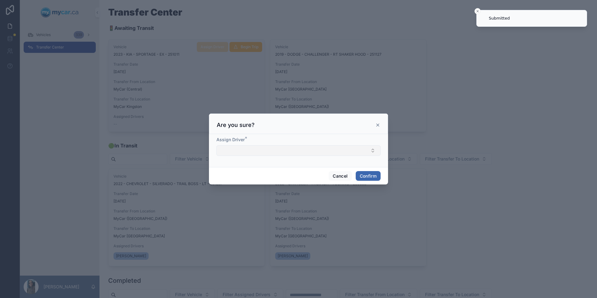
click at [262, 153] on button "Select Button" at bounding box center [298, 150] width 164 height 11
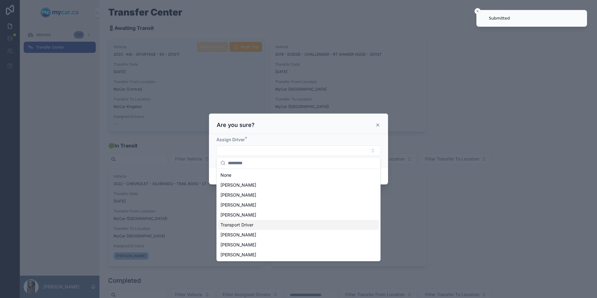
click at [258, 225] on div "Transport Driver" at bounding box center [298, 225] width 161 height 10
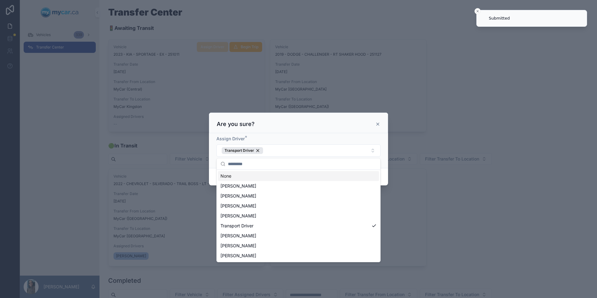
click at [383, 151] on div "Assign Driver * Transport Driver" at bounding box center [298, 150] width 179 height 35
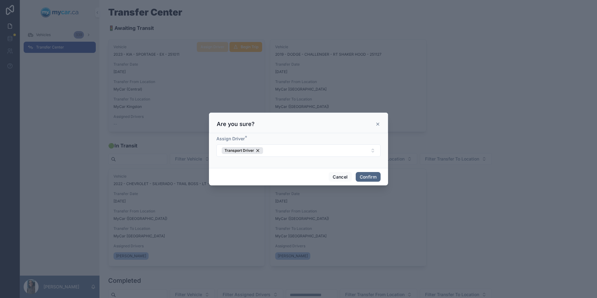
click at [374, 179] on button "Confirm" at bounding box center [368, 177] width 25 height 10
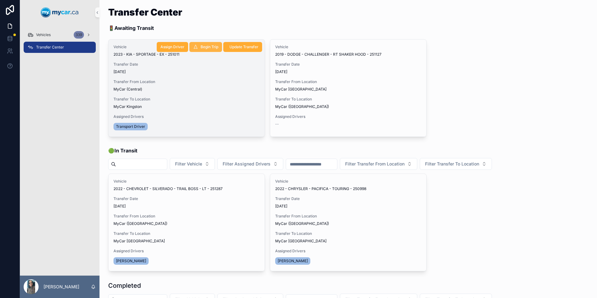
click at [208, 48] on span "Begin Trip" at bounding box center [210, 46] width 18 height 5
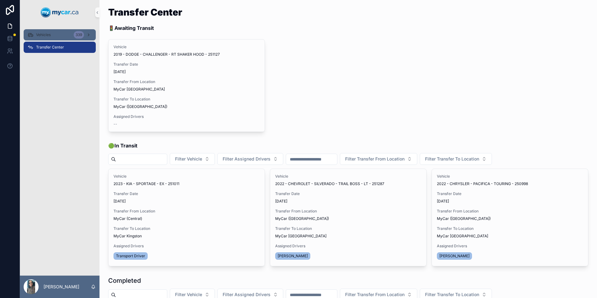
click at [66, 36] on div "Vehicles 339" at bounding box center [59, 35] width 65 height 10
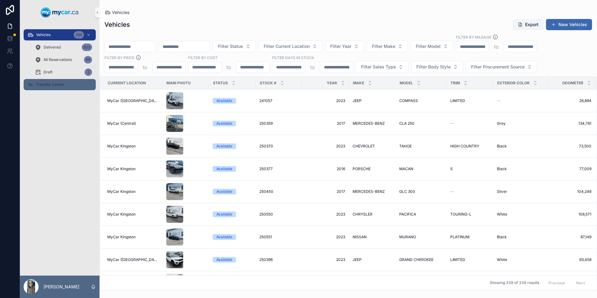
click at [49, 86] on span "Transfer Center" at bounding box center [50, 84] width 28 height 5
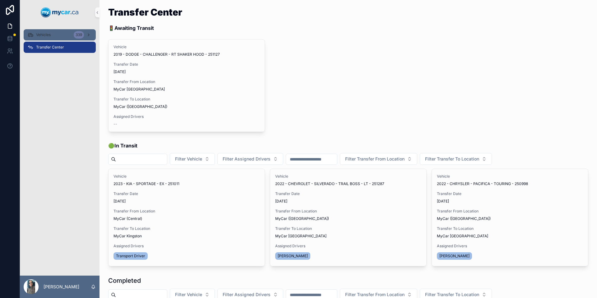
click at [61, 38] on div "Vehicles 339" at bounding box center [59, 35] width 65 height 10
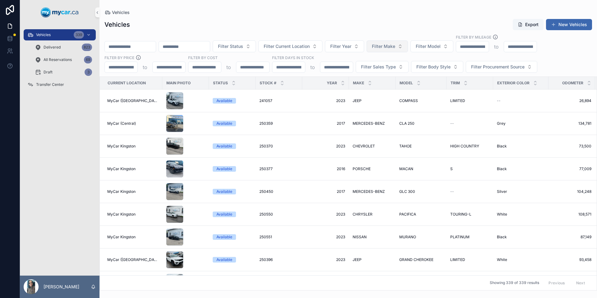
click at [395, 47] on span "Filter Make" at bounding box center [383, 46] width 23 height 6
type input "***"
click at [403, 83] on div "SUBARU" at bounding box center [403, 82] width 75 height 10
